Goal: Task Accomplishment & Management: Use online tool/utility

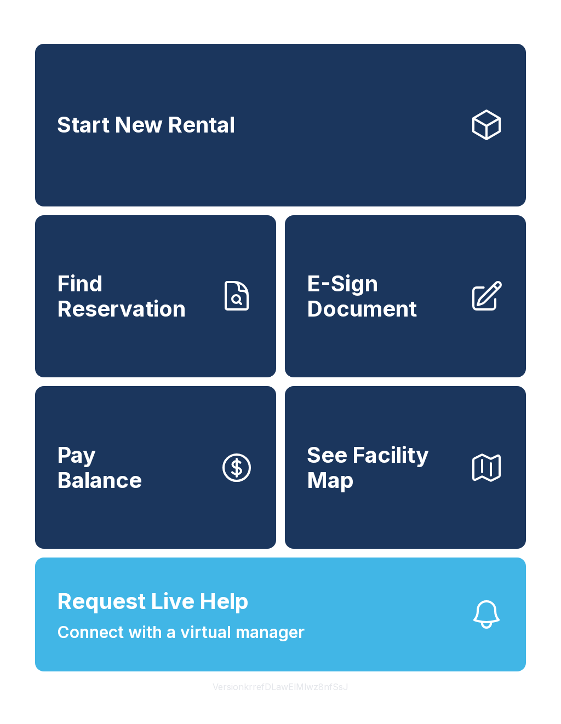
click at [148, 321] on span "Find Reservation" at bounding box center [133, 296] width 153 height 50
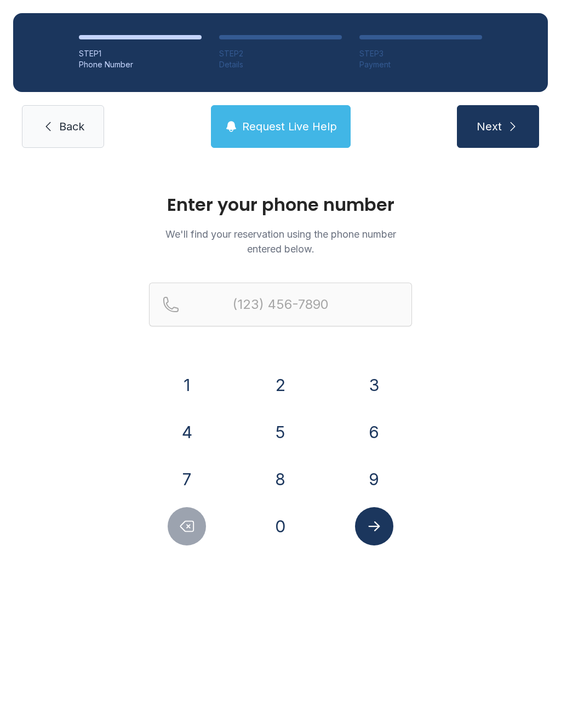
click at [285, 486] on button "8" at bounding box center [280, 479] width 38 height 38
click at [368, 384] on button "3" at bounding box center [374, 385] width 38 height 38
click at [285, 388] on button "2" at bounding box center [280, 385] width 38 height 38
click at [192, 420] on button "4" at bounding box center [187, 432] width 38 height 38
click at [267, 427] on button "5" at bounding box center [280, 432] width 38 height 38
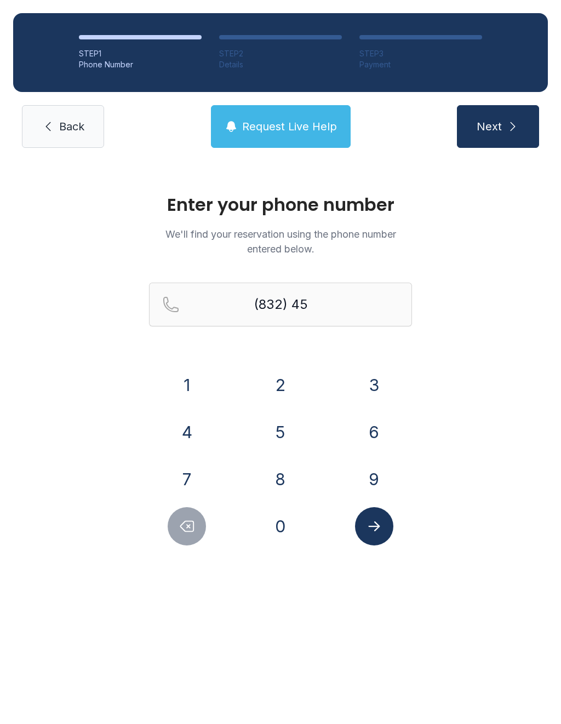
click at [182, 467] on button "7" at bounding box center [187, 479] width 38 height 38
click at [374, 372] on button "3" at bounding box center [374, 385] width 38 height 38
click at [182, 471] on button "7" at bounding box center [187, 479] width 38 height 38
click at [275, 477] on button "8" at bounding box center [280, 479] width 38 height 38
click at [361, 481] on button "9" at bounding box center [374, 479] width 38 height 38
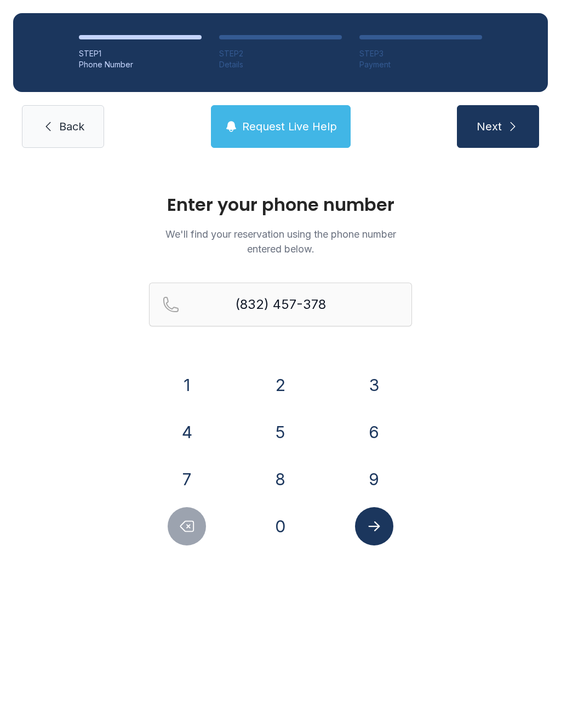
type input "[PHONE_NUMBER]"
click at [381, 530] on icon "Submit lookup form" at bounding box center [374, 526] width 16 height 16
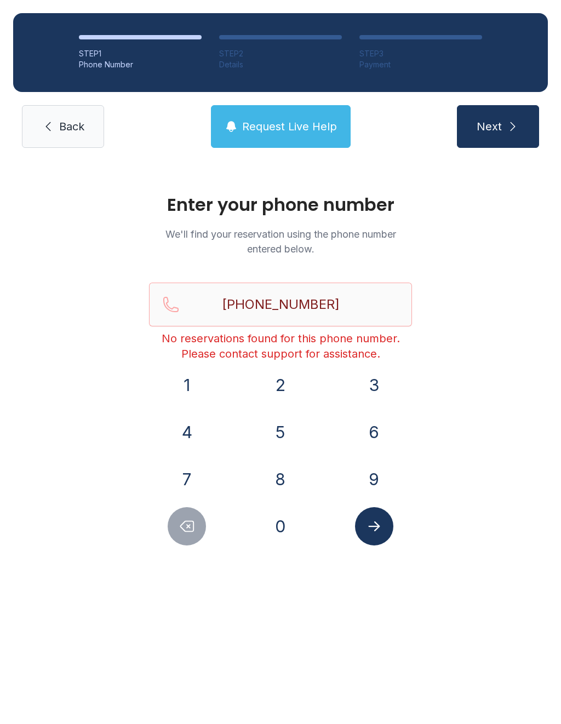
click at [76, 125] on span "Back" at bounding box center [71, 126] width 25 height 15
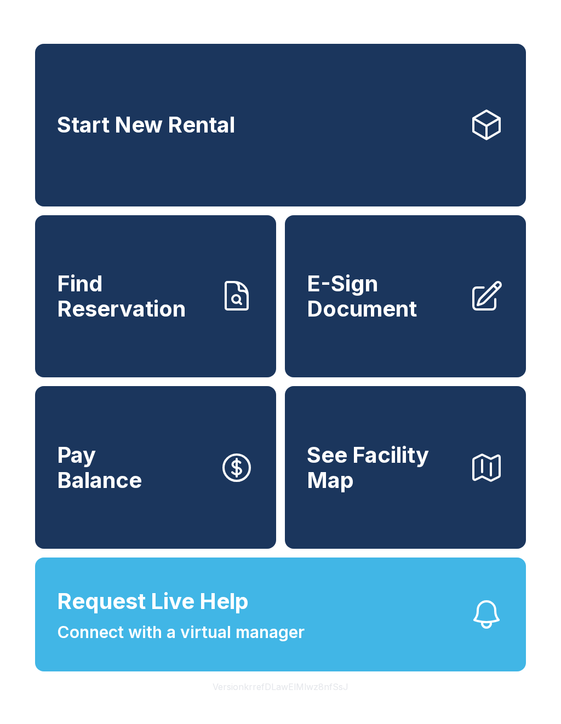
click at [370, 479] on span "See Facility Map" at bounding box center [383, 467] width 153 height 50
